Goal: Communication & Community: Answer question/provide support

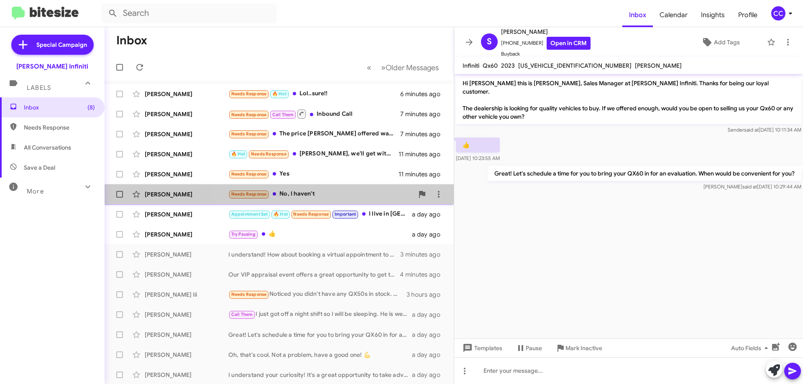
click at [337, 197] on div "Needs Response No, I haven't" at bounding box center [320, 194] width 185 height 10
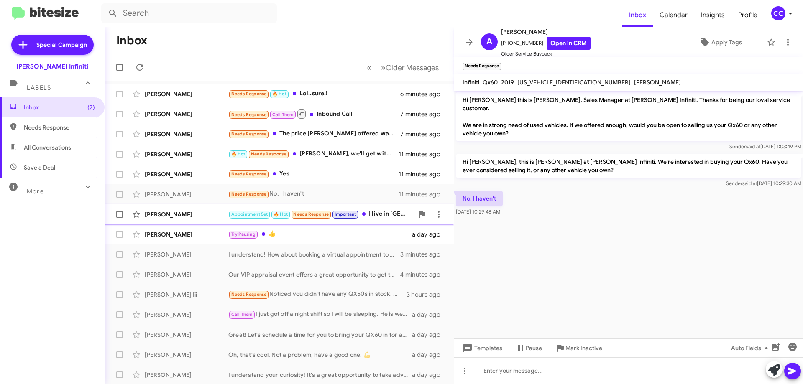
click at [215, 215] on div "[PERSON_NAME]" at bounding box center [187, 214] width 84 height 8
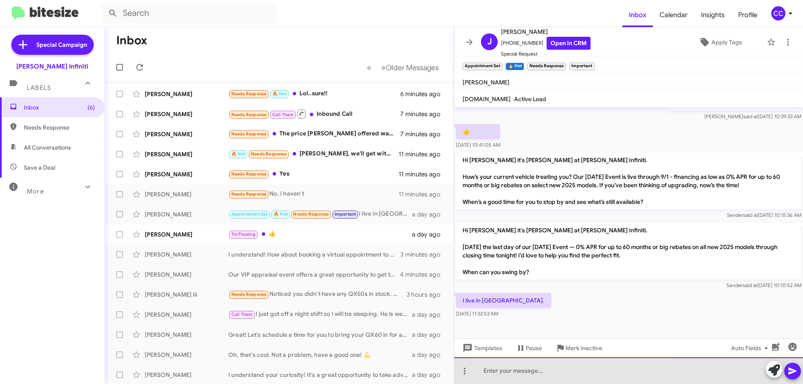
click at [579, 373] on div at bounding box center [628, 370] width 349 height 27
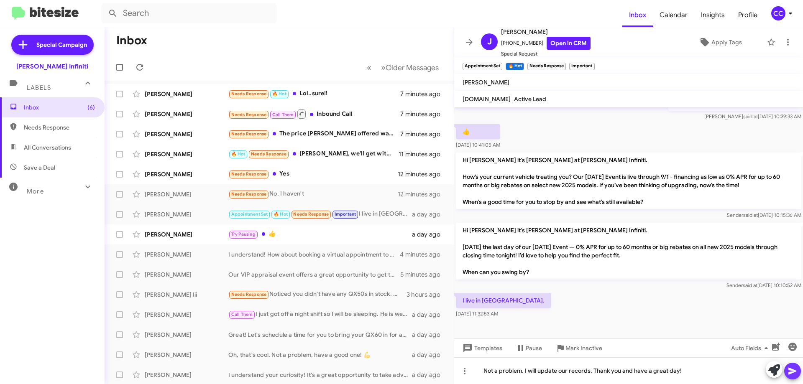
click at [789, 372] on icon at bounding box center [792, 371] width 10 height 10
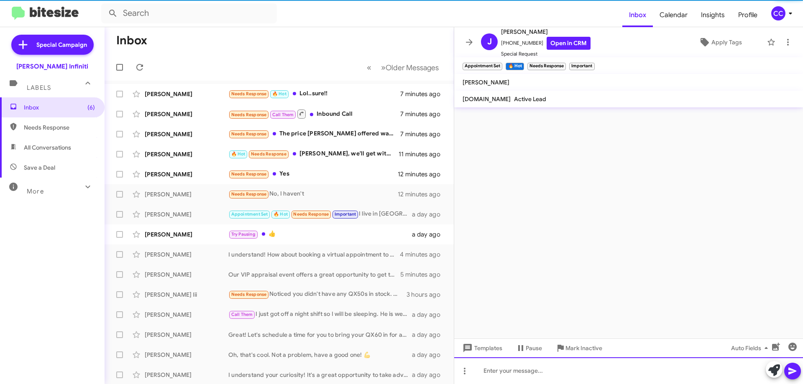
scroll to position [0, 0]
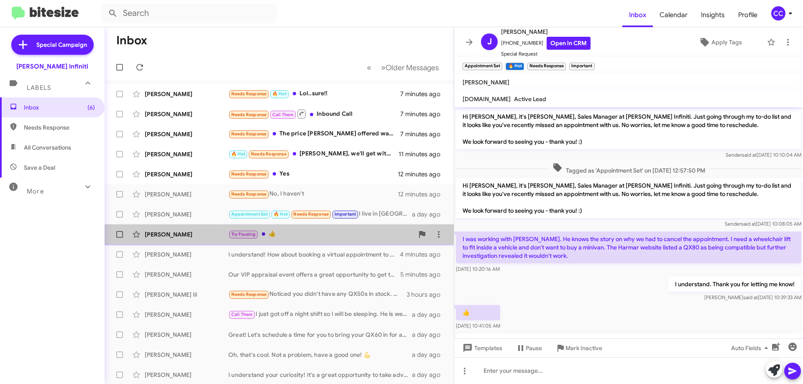
click at [306, 235] on div "Try Pausing 👍" at bounding box center [320, 235] width 185 height 10
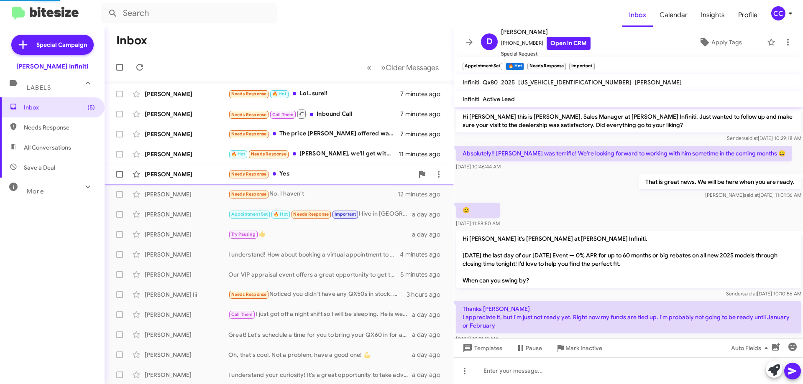
scroll to position [88, 0]
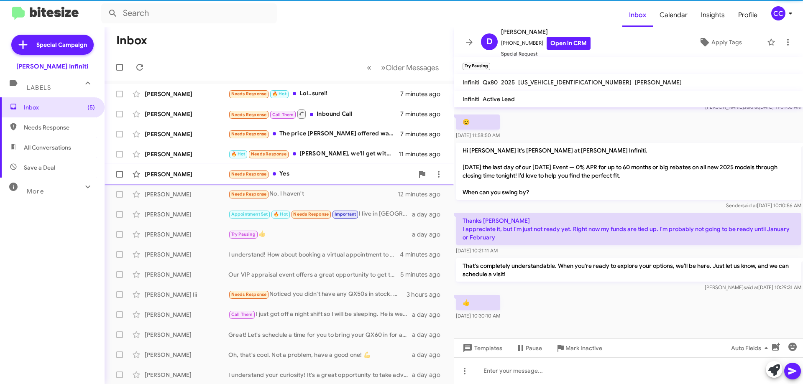
click at [325, 174] on div "Needs Response Yes" at bounding box center [320, 174] width 185 height 10
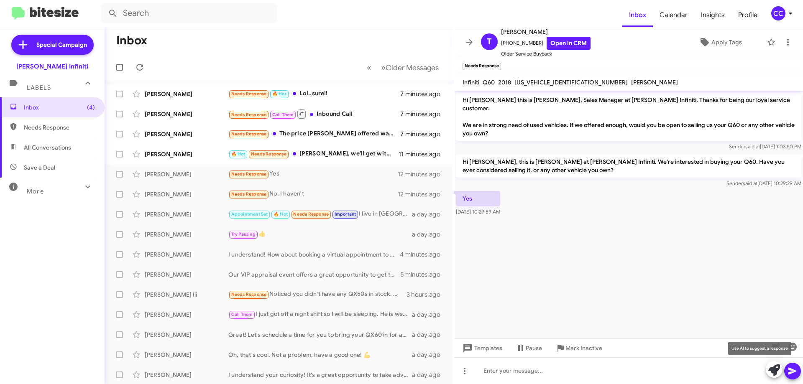
click at [777, 368] on icon at bounding box center [774, 371] width 12 height 12
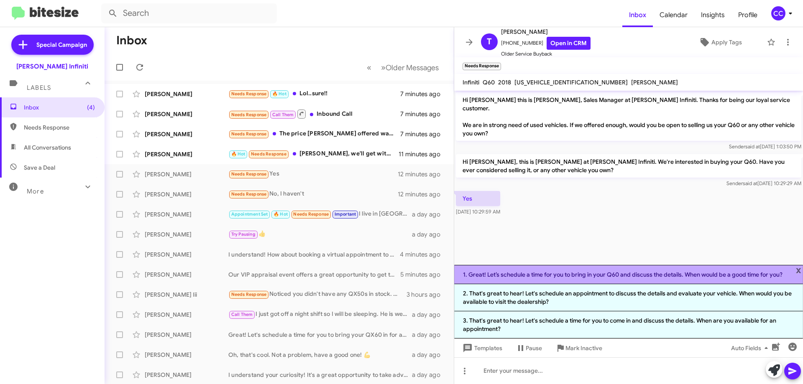
click at [666, 273] on li "1. Great! Let’s schedule a time for you to bring in your Q60 and discuss the de…" at bounding box center [628, 274] width 349 height 19
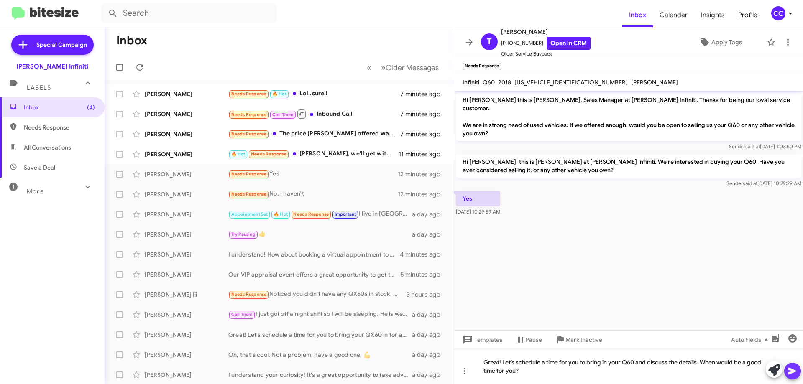
click at [786, 369] on button at bounding box center [792, 371] width 17 height 17
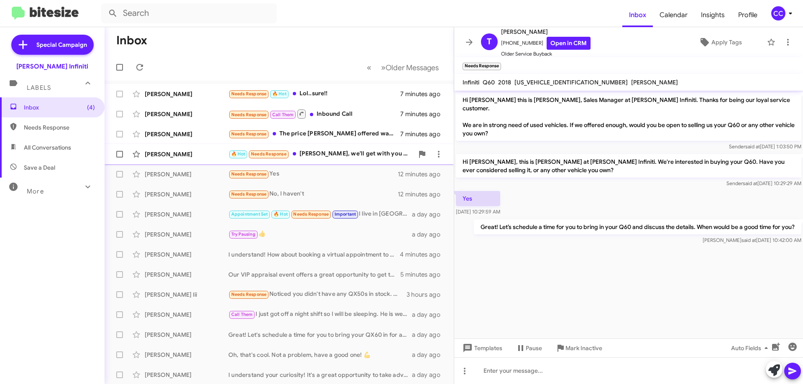
click at [370, 157] on div "🔥 Hot Needs Response [PERSON_NAME], we'll get with you [DATE]." at bounding box center [320, 154] width 185 height 10
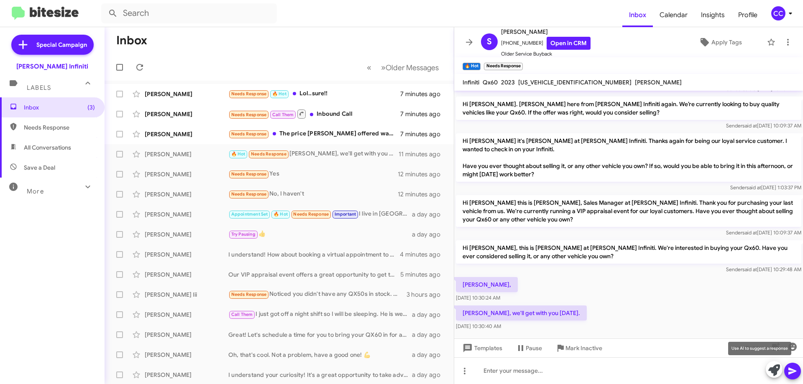
click at [776, 368] on icon at bounding box center [774, 371] width 12 height 12
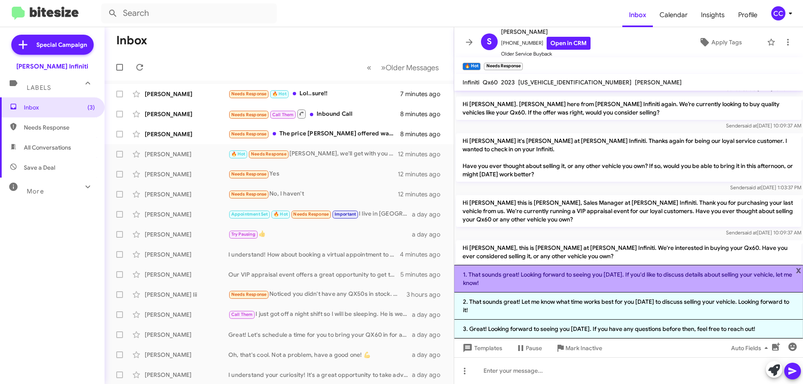
click at [666, 281] on li "1. That sounds great! Looking forward to seeing you [DATE]. If you'd like to di…" at bounding box center [628, 279] width 349 height 28
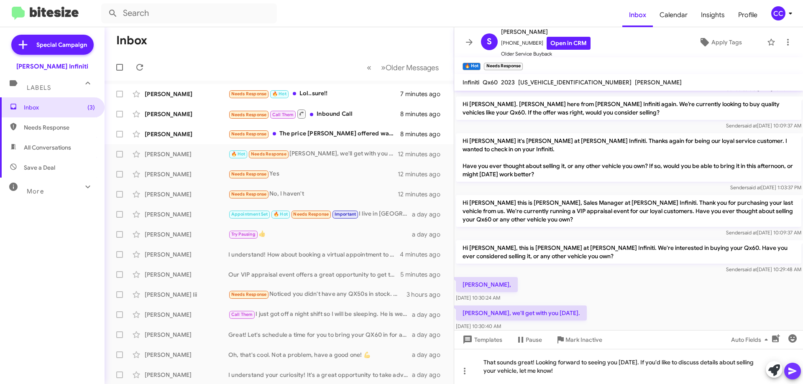
click at [786, 372] on button at bounding box center [792, 371] width 17 height 17
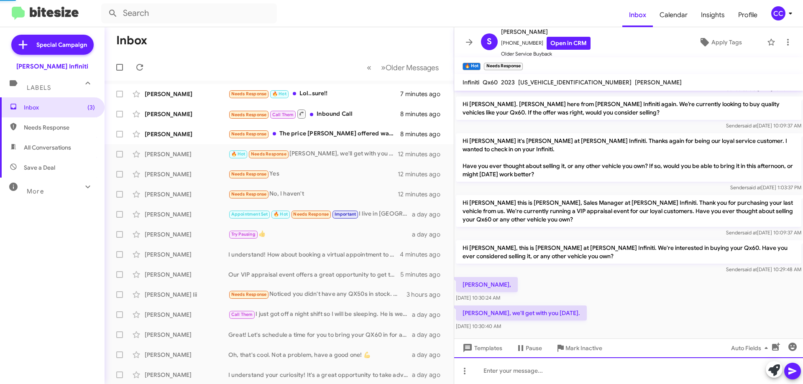
scroll to position [0, 0]
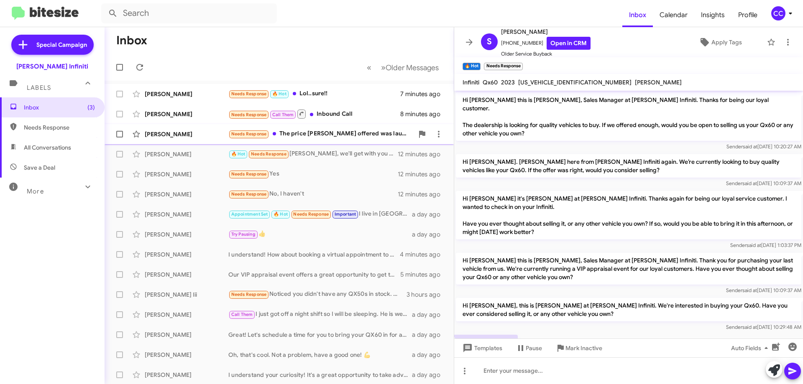
click at [317, 138] on div "Needs Response The price [PERSON_NAME] offered was laughable. I won't consider …" at bounding box center [320, 134] width 185 height 10
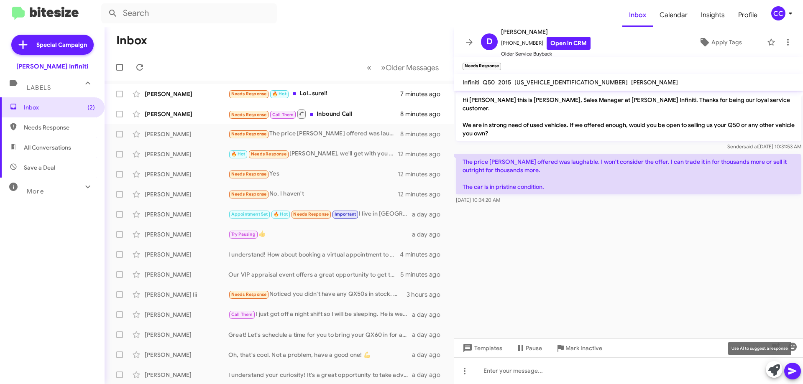
click at [772, 373] on icon at bounding box center [774, 371] width 12 height 12
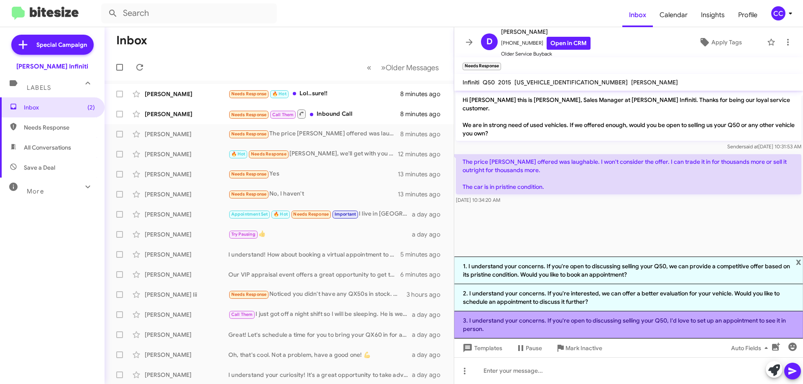
click at [604, 321] on li "3. I understand your concerns. If you're open to discussing selling your Q50, I…" at bounding box center [628, 324] width 349 height 27
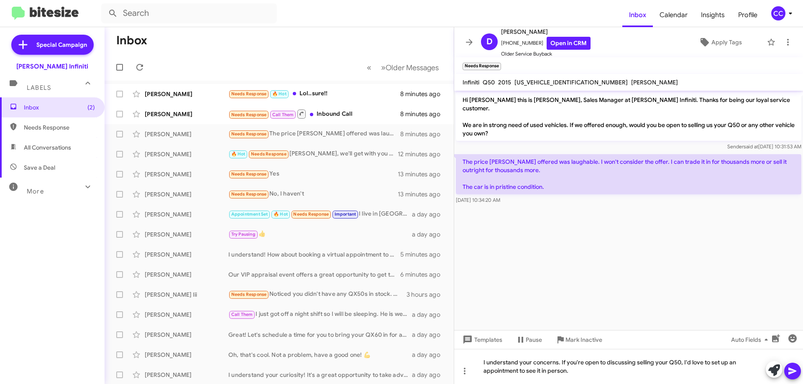
drag, startPoint x: 793, startPoint y: 374, endPoint x: 799, endPoint y: 376, distance: 6.8
click at [793, 373] on icon at bounding box center [792, 371] width 10 height 10
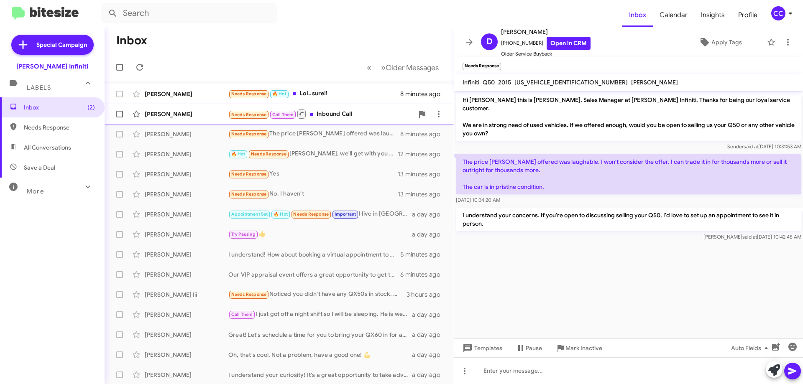
click at [347, 114] on div "Needs Response Call Them Inbound Call" at bounding box center [320, 114] width 185 height 10
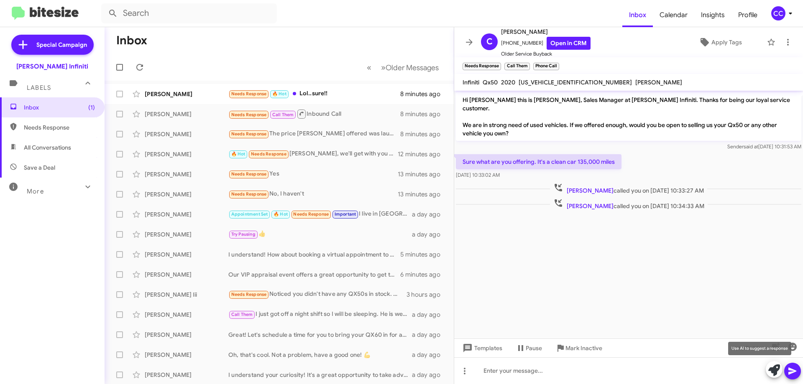
click at [772, 373] on icon at bounding box center [774, 371] width 12 height 12
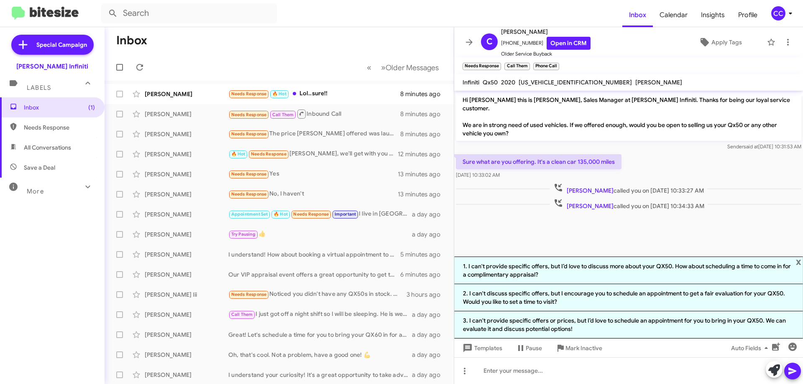
click at [535, 263] on li "1. I can't provide specific offers, but I’d love to discuss more about your QX5…" at bounding box center [628, 271] width 349 height 28
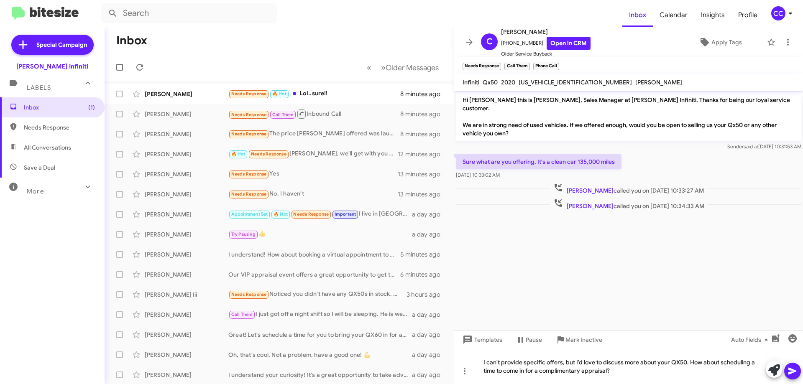
click at [795, 372] on icon at bounding box center [792, 371] width 8 height 7
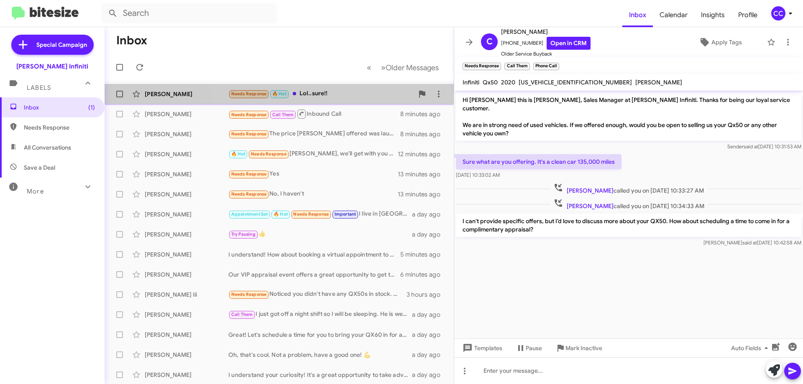
click at [350, 92] on div "Needs Response 🔥 Hot Lol..sure!!" at bounding box center [320, 94] width 185 height 10
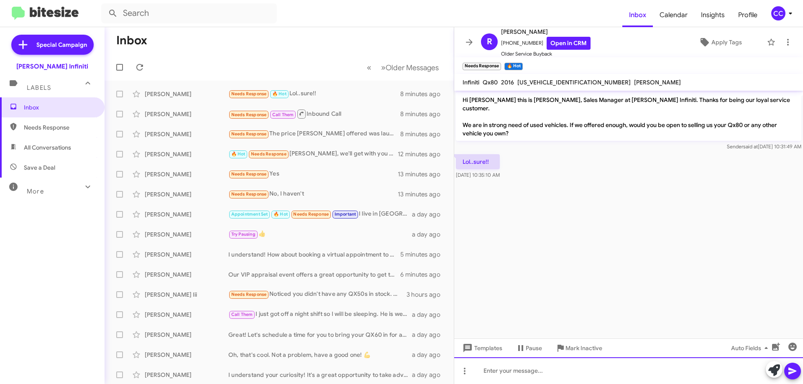
click at [560, 377] on div at bounding box center [628, 370] width 349 height 27
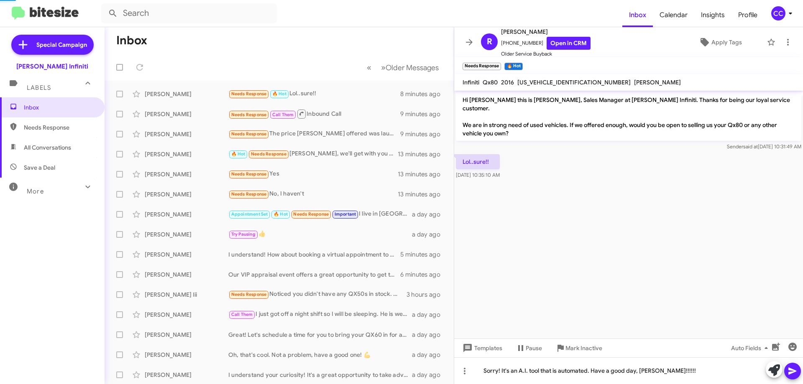
click at [797, 374] on icon at bounding box center [792, 371] width 10 height 10
